Goal: Task Accomplishment & Management: Use online tool/utility

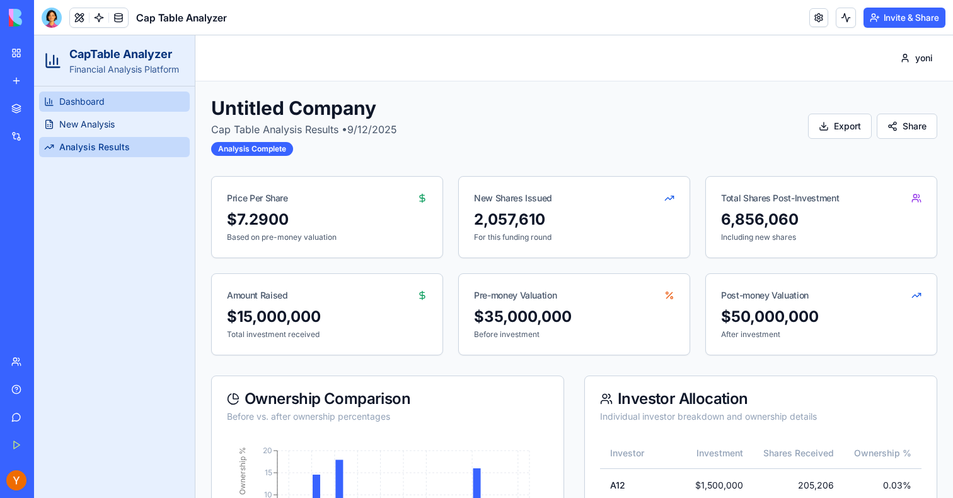
click at [91, 102] on span "Dashboard" at bounding box center [81, 101] width 45 height 13
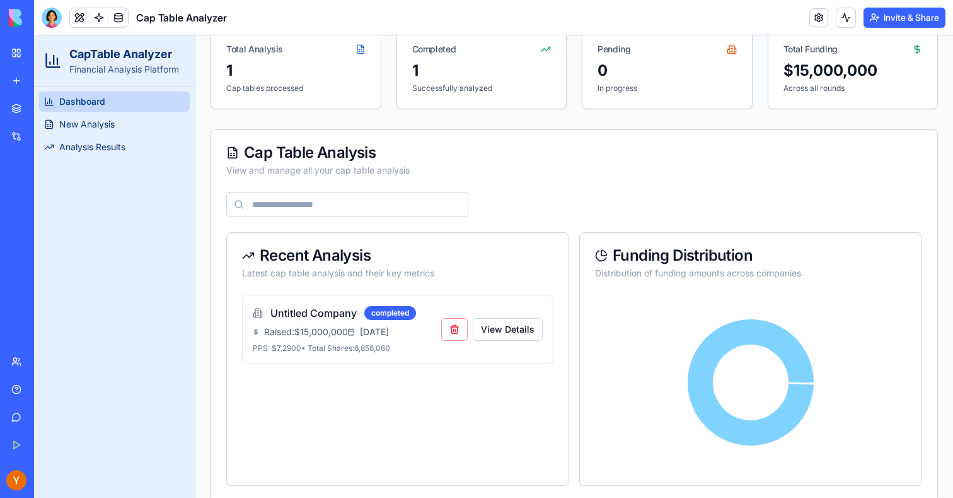
scroll to position [149, 0]
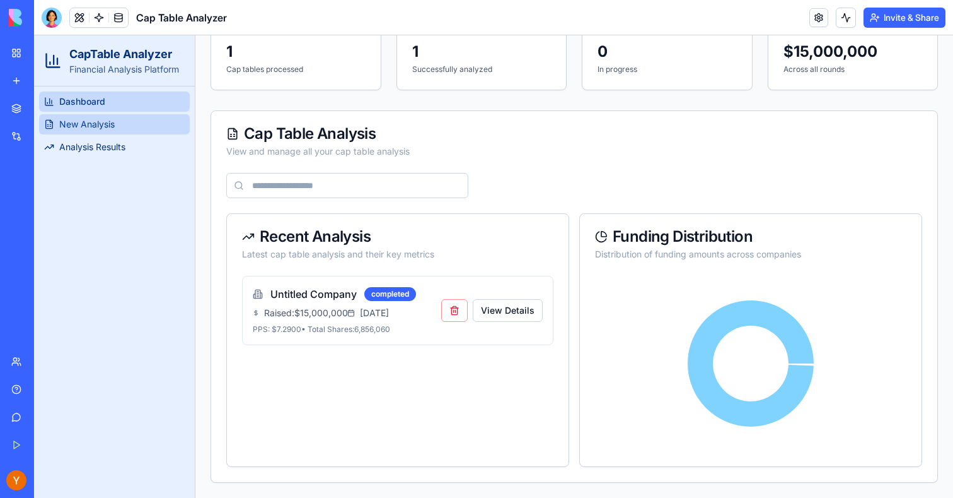
click at [102, 125] on span "New Analysis" at bounding box center [86, 124] width 55 height 13
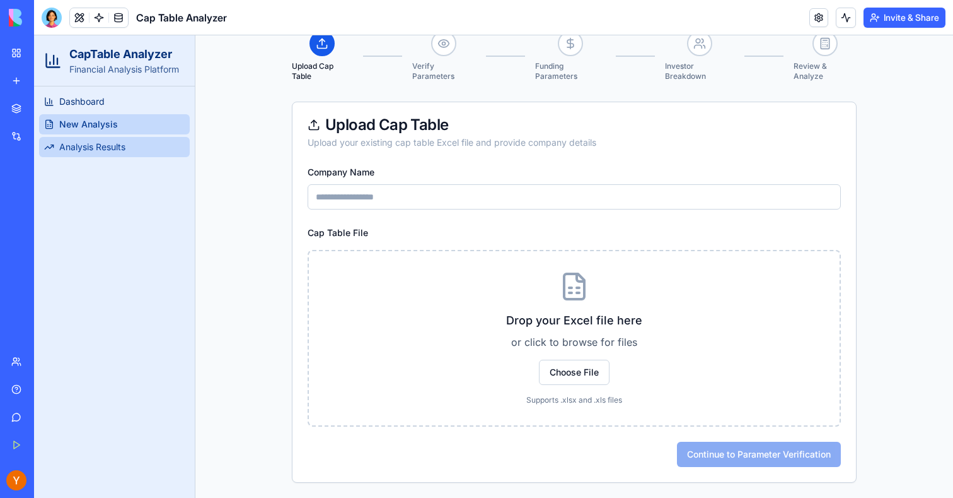
click at [101, 141] on span "Analysis Results" at bounding box center [92, 147] width 66 height 13
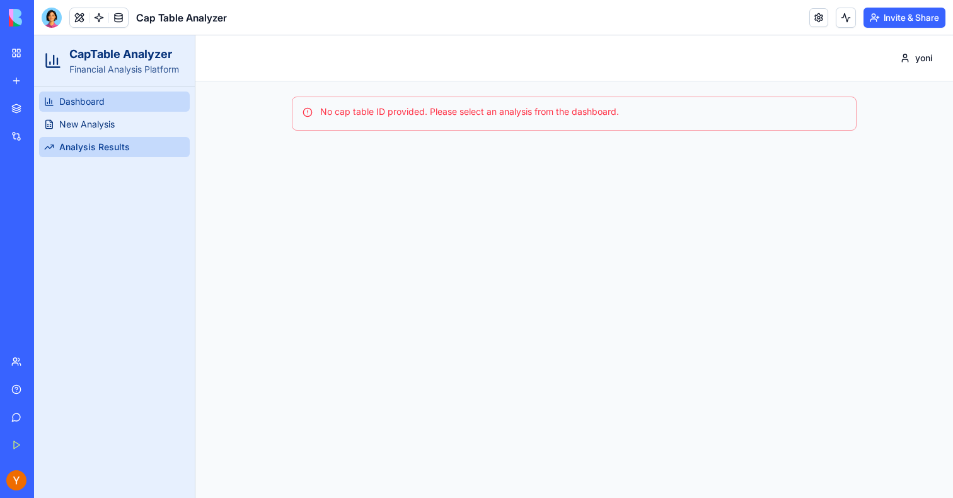
click at [116, 110] on link "Dashboard" at bounding box center [114, 101] width 151 height 20
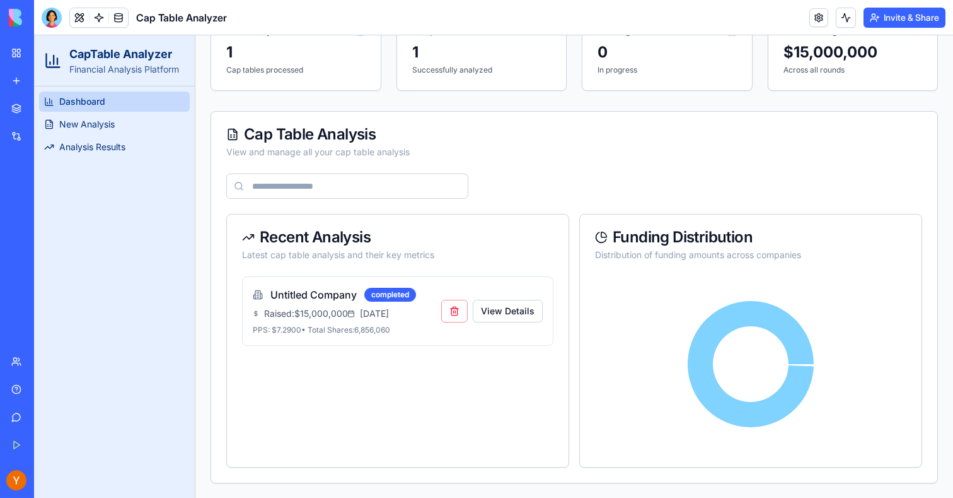
scroll to position [149, 0]
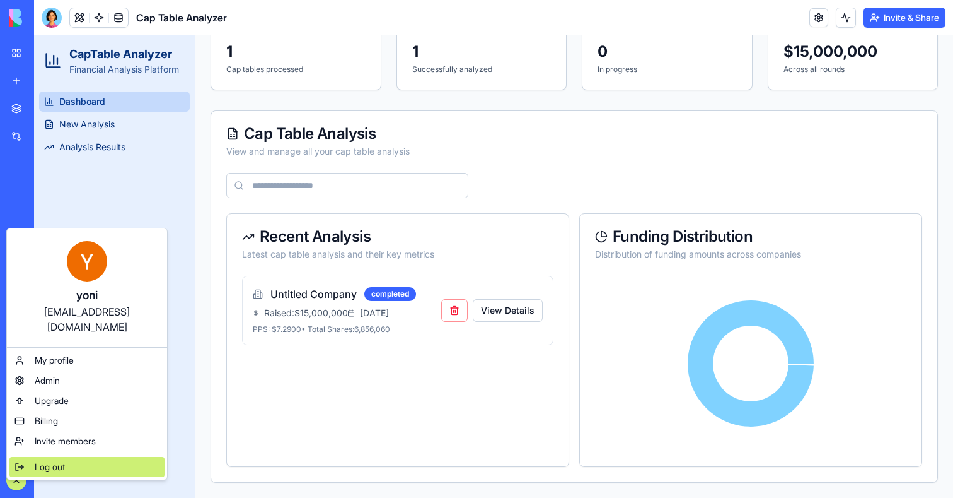
click at [55, 460] on span "Log out" at bounding box center [50, 466] width 30 height 13
